Goal: Ask a question

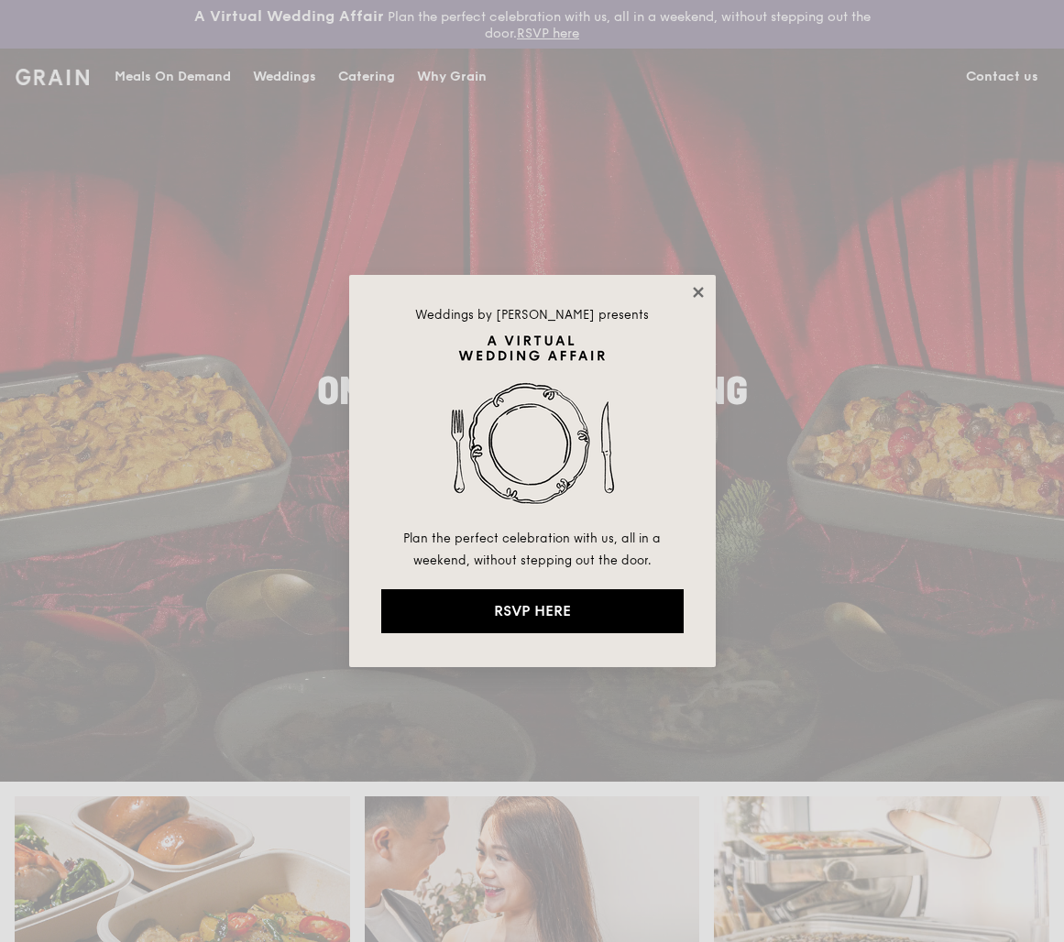
click at [698, 291] on icon at bounding box center [698, 292] width 10 height 10
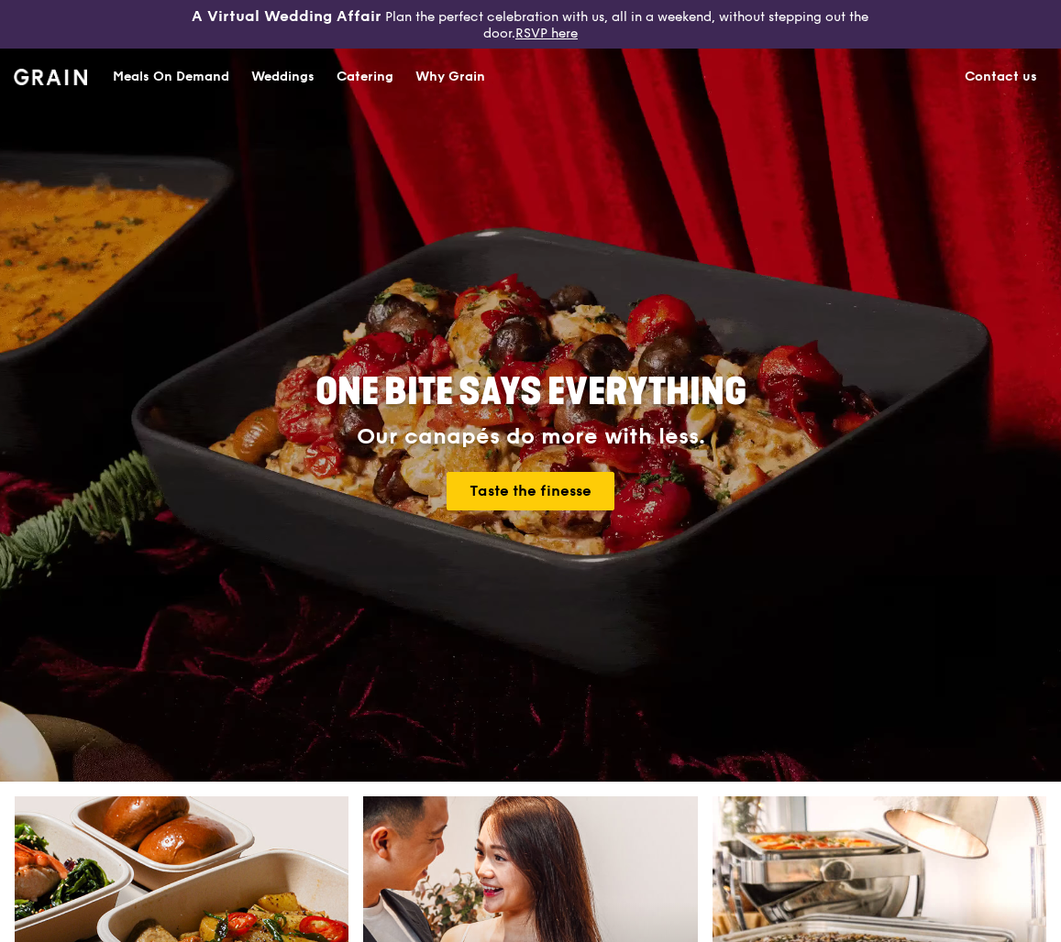
click at [968, 77] on link "Contact us" at bounding box center [1000, 76] width 94 height 55
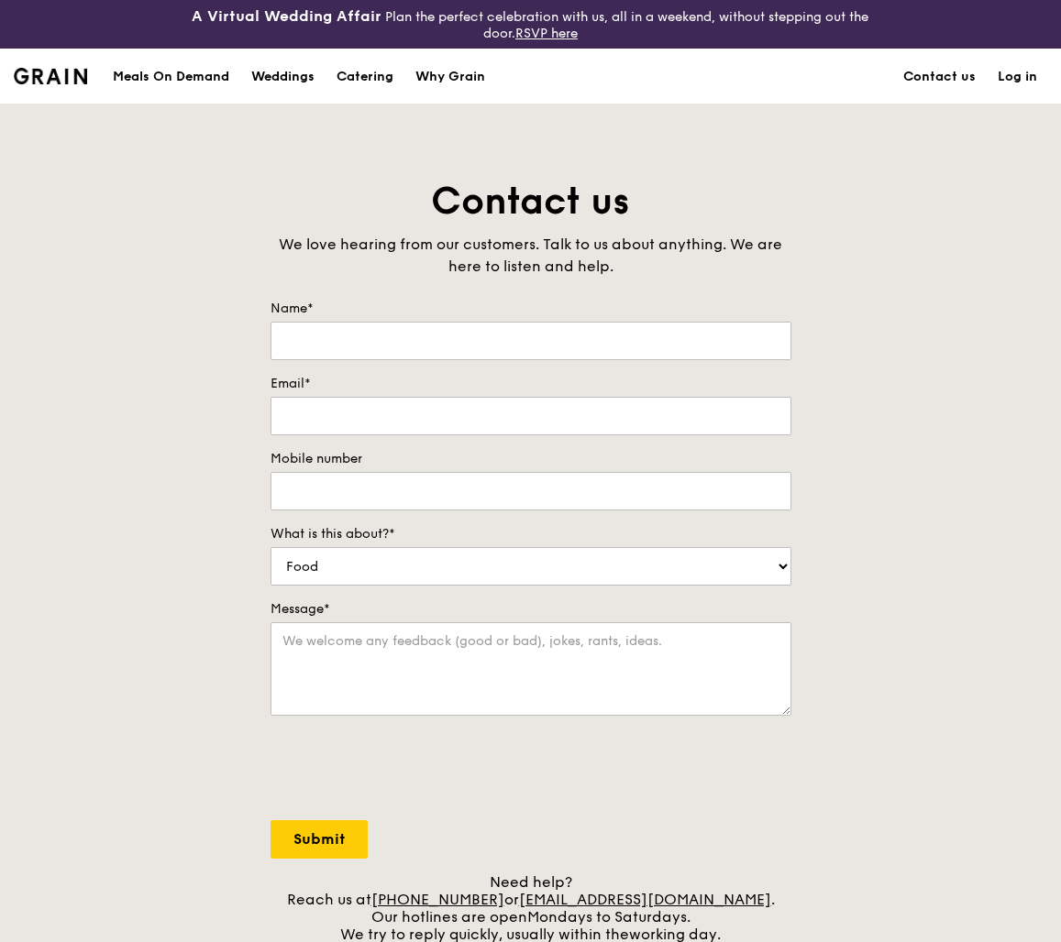
select select "Catering"
click at [270, 547] on select "Food Service Billing/Payment Catering Others" at bounding box center [530, 566] width 521 height 38
click at [575, 338] on input "Name*" at bounding box center [530, 341] width 521 height 38
type input "Nabilah"
type input "[EMAIL_ADDRESS][DOMAIN_NAME]"
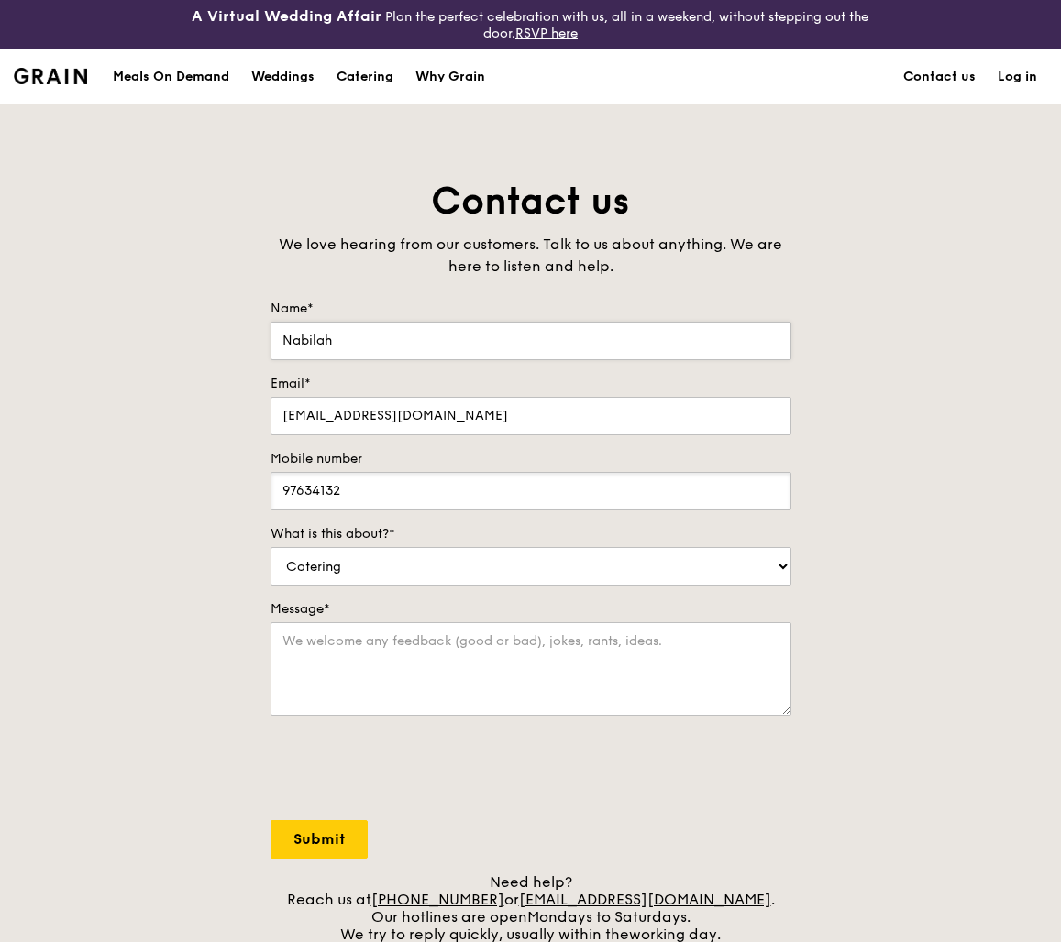
type input "97634132"
click at [510, 669] on textarea "Message*" at bounding box center [530, 668] width 521 height 93
